Goal: Information Seeking & Learning: Learn about a topic

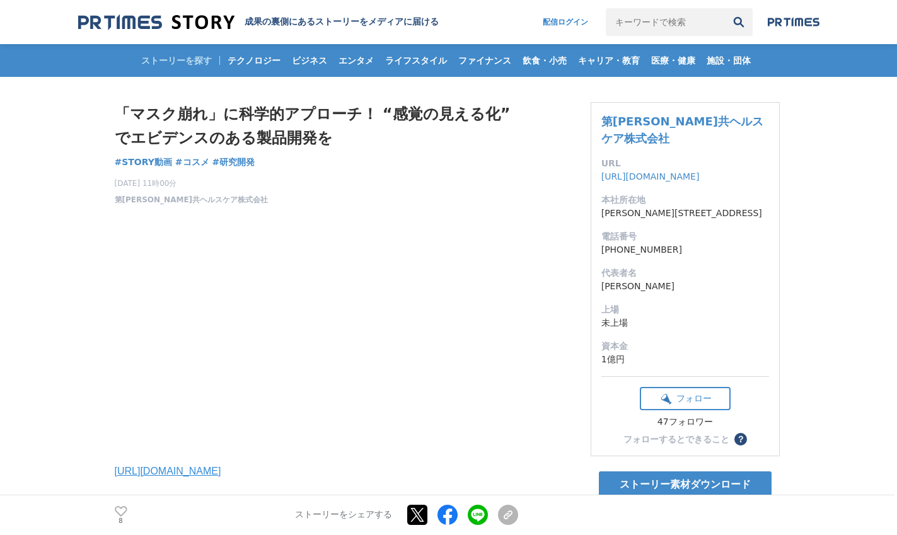
click at [382, 158] on div "「マスク崩れ」に科学的アプローチ！ “感覚の見える化”でエビデンスのある製品開発を STORY動画 #STORY動画 #コスメ #研究開発 8" at bounding box center [316, 153] width 403 height 103
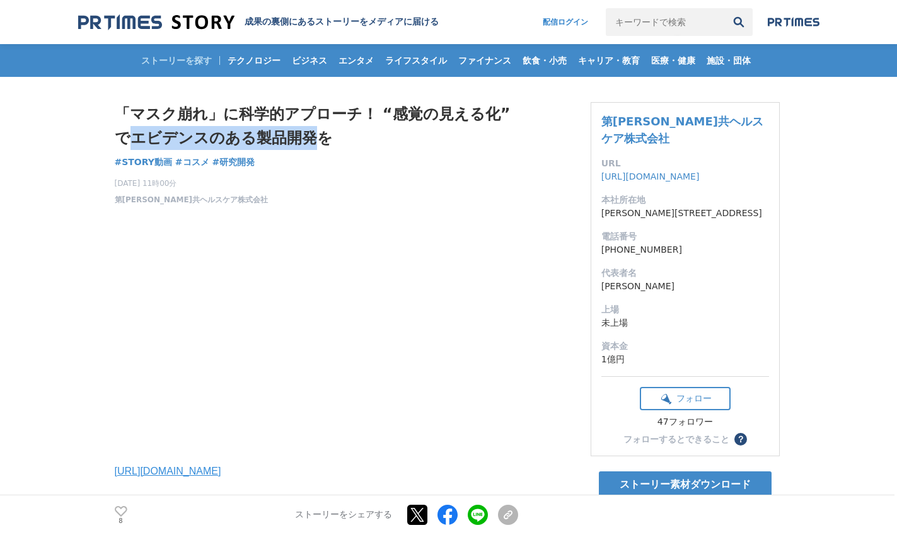
drag, startPoint x: 119, startPoint y: 136, endPoint x: 296, endPoint y: 136, distance: 176.5
click at [296, 136] on h1 "「マスク崩れ」に科学的アプローチ！ “感覚の見える化”でエビデンスのある製品開発を" at bounding box center [316, 126] width 403 height 49
copy h1 "エビデンスのある製品開発"
